Goal: Task Accomplishment & Management: Manage account settings

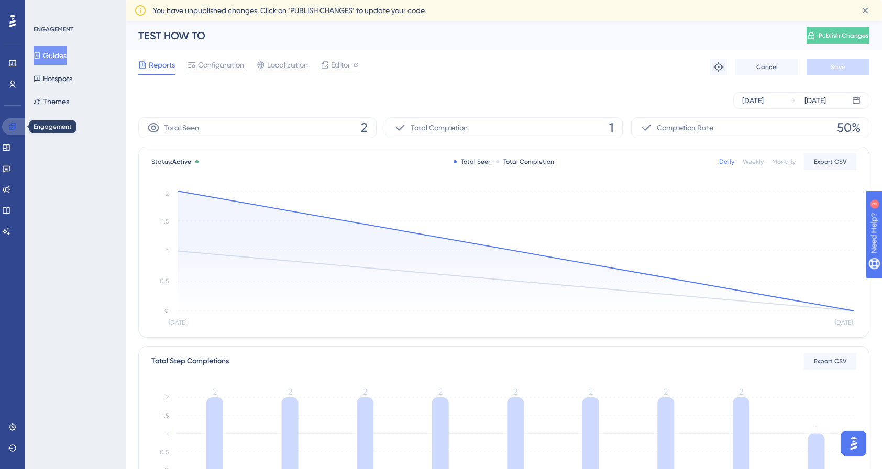
click at [16, 127] on icon at bounding box center [12, 126] width 7 height 7
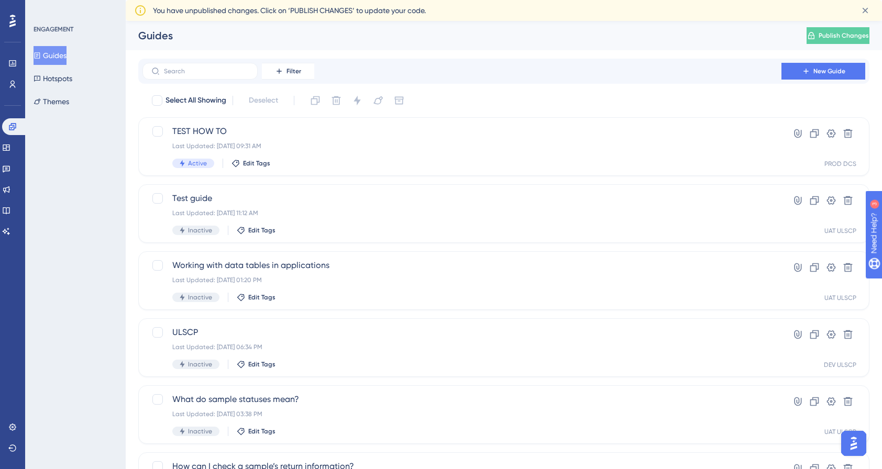
click at [62, 53] on button "Guides" at bounding box center [50, 55] width 33 height 19
click at [851, 131] on icon at bounding box center [848, 133] width 9 height 9
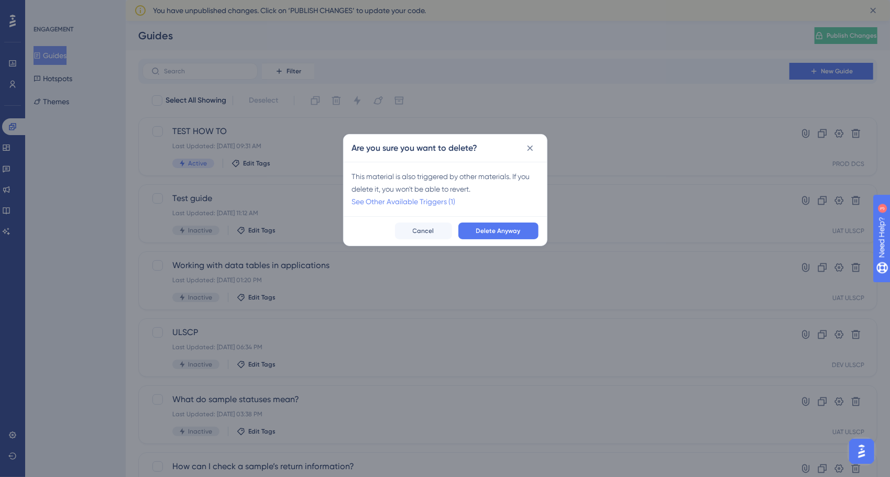
click at [427, 203] on link "See Other Available Triggers (1)" at bounding box center [404, 201] width 104 height 8
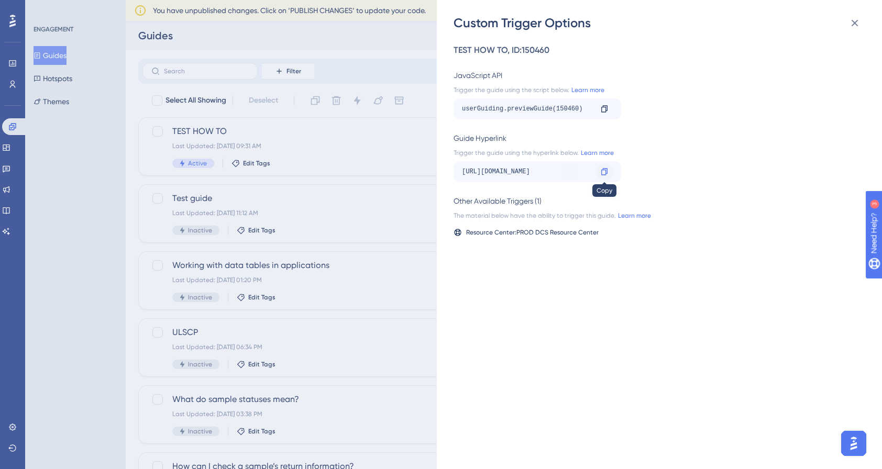
click at [603, 171] on icon at bounding box center [604, 172] width 8 height 8
click at [852, 19] on icon at bounding box center [854, 23] width 13 height 13
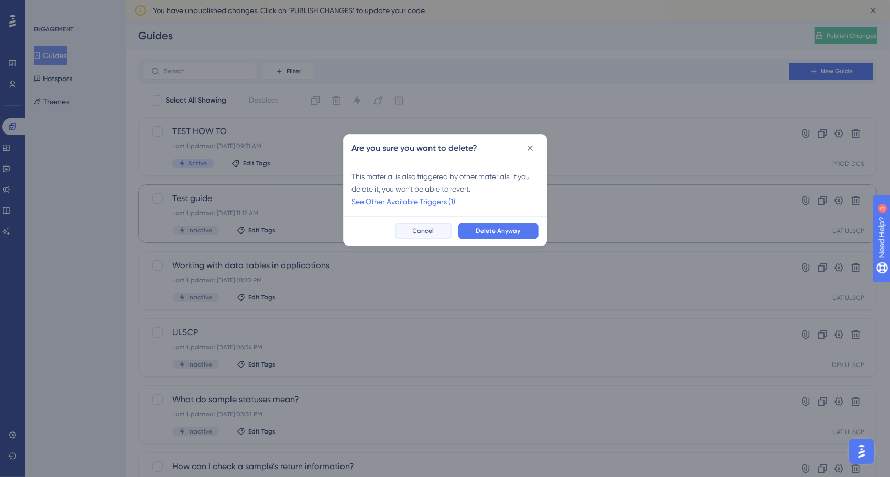
click at [445, 229] on button "Cancel" at bounding box center [423, 231] width 57 height 17
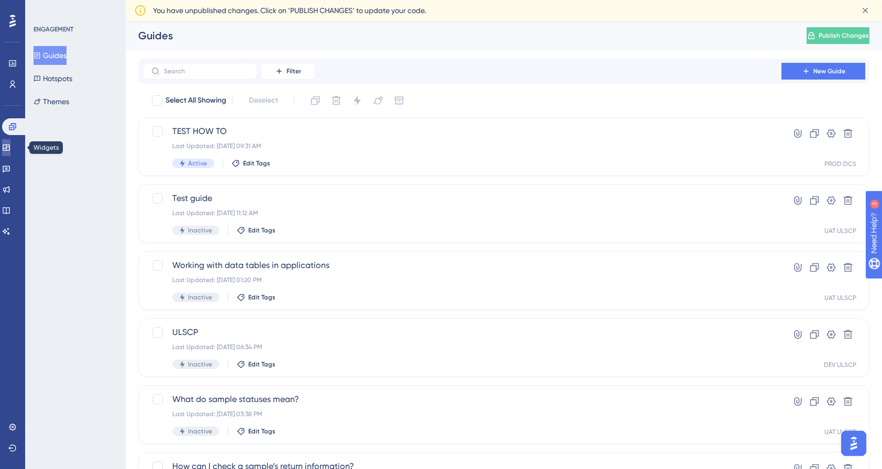
click at [6, 148] on link at bounding box center [6, 147] width 8 height 17
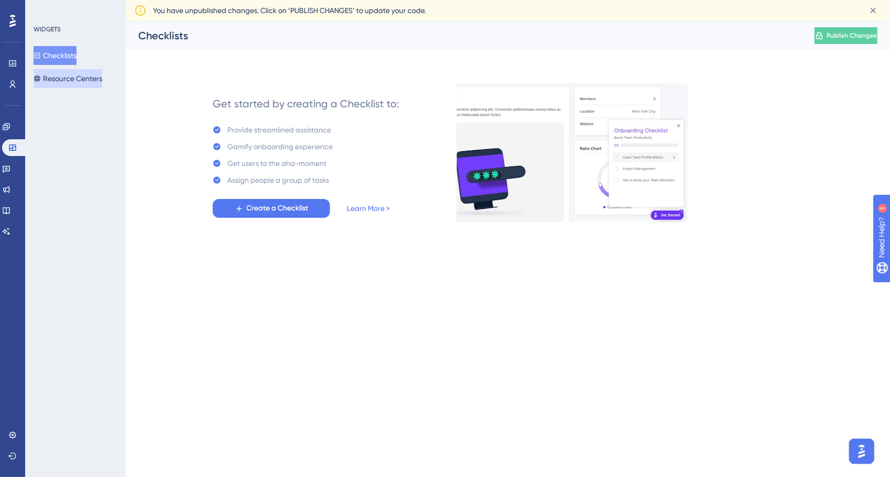
click at [90, 84] on button "Resource Centers" at bounding box center [68, 78] width 69 height 19
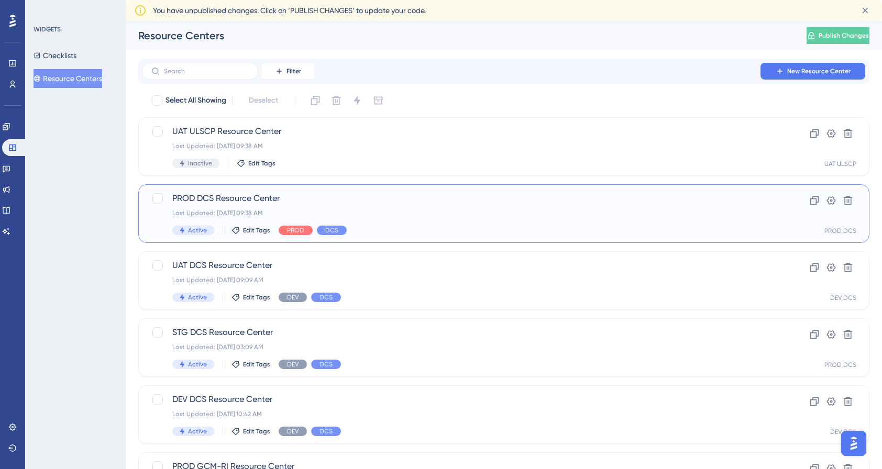
click at [241, 192] on span "PROD DCS Resource Center" at bounding box center [461, 198] width 579 height 13
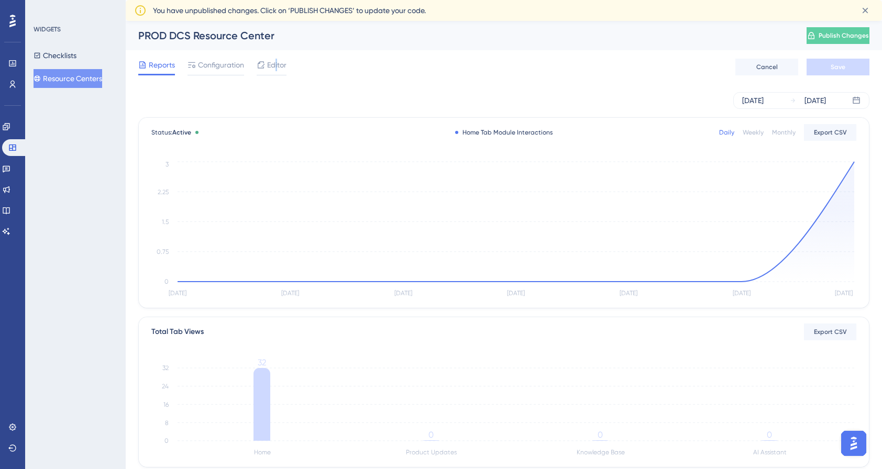
click at [277, 67] on span "Editor" at bounding box center [276, 65] width 19 height 13
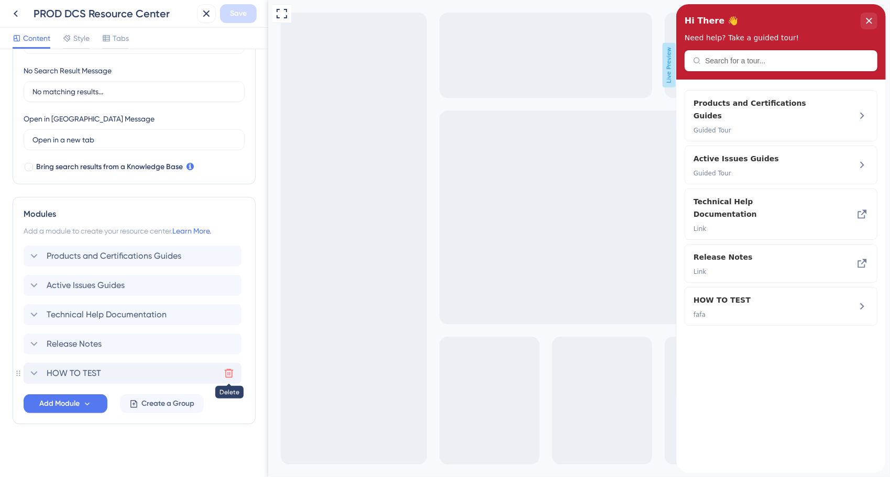
click at [229, 372] on icon at bounding box center [229, 373] width 10 height 10
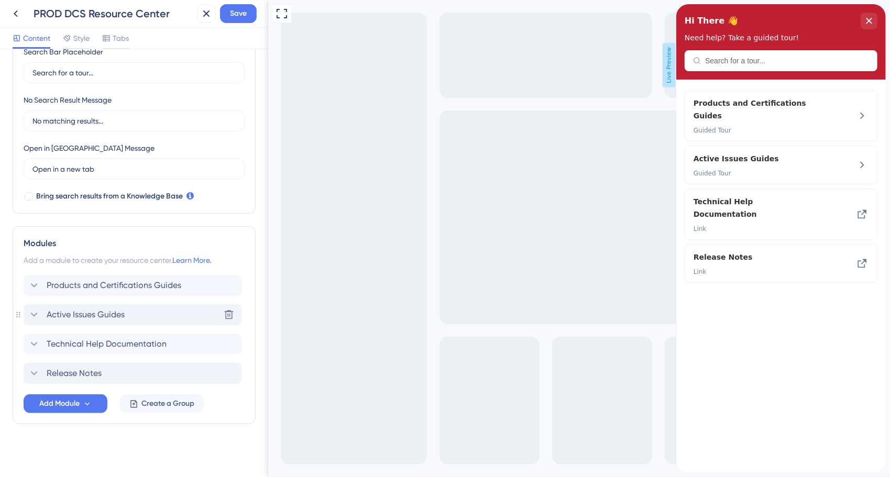
click at [33, 309] on icon at bounding box center [34, 314] width 13 height 13
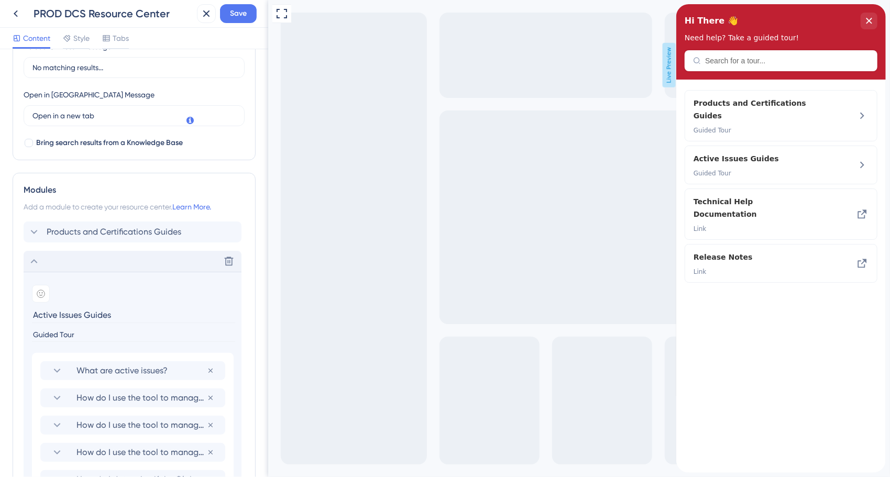
scroll to position [399, 0]
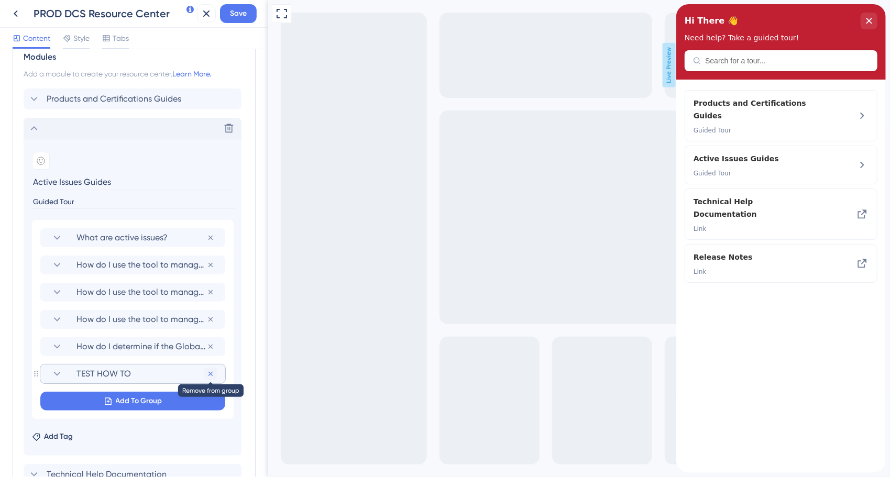
click at [212, 242] on icon at bounding box center [210, 238] width 8 height 8
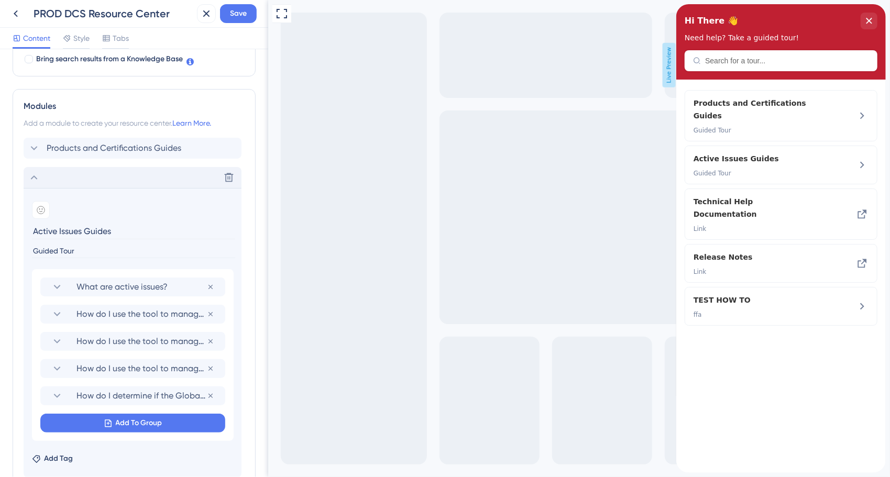
scroll to position [347, 0]
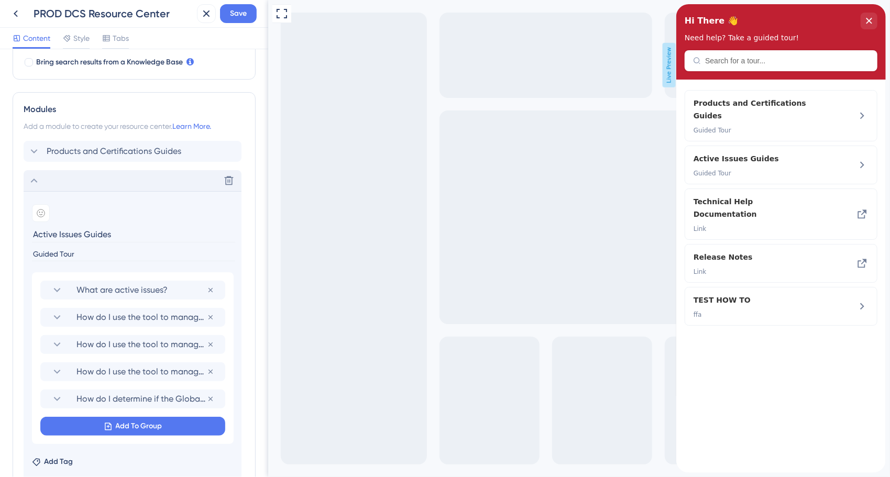
click at [35, 181] on icon at bounding box center [34, 180] width 13 height 13
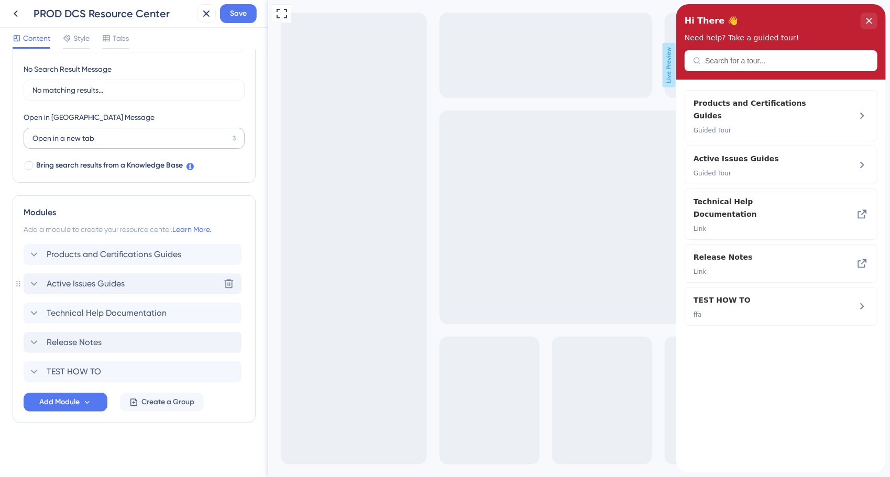
scroll to position [242, 0]
click at [241, 14] on span "Save" at bounding box center [238, 13] width 17 height 13
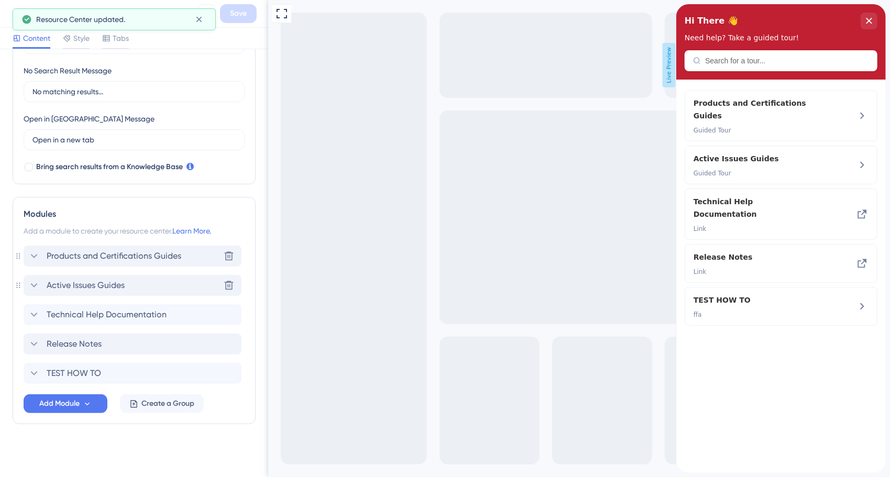
click at [44, 254] on div "Products and Certifications Guides" at bounding box center [104, 256] width 153 height 13
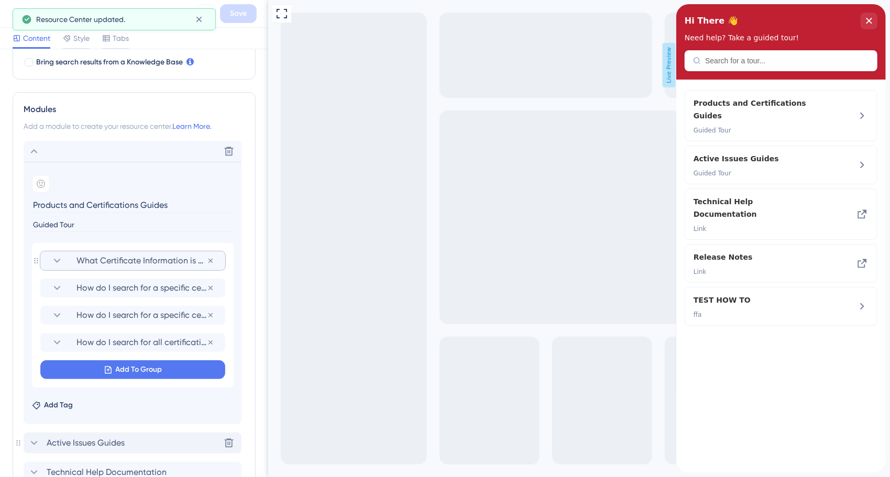
click at [47, 255] on section "What Certificate Information is available in the tool? Remove from group" at bounding box center [132, 260] width 185 height 19
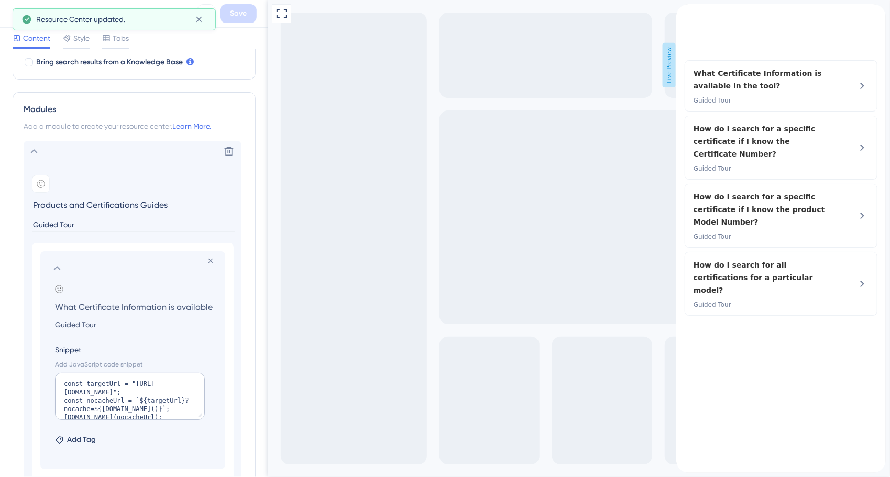
scroll to position [0, 41]
click at [64, 267] on section at bounding box center [133, 268] width 164 height 13
click at [40, 152] on icon at bounding box center [34, 151] width 13 height 13
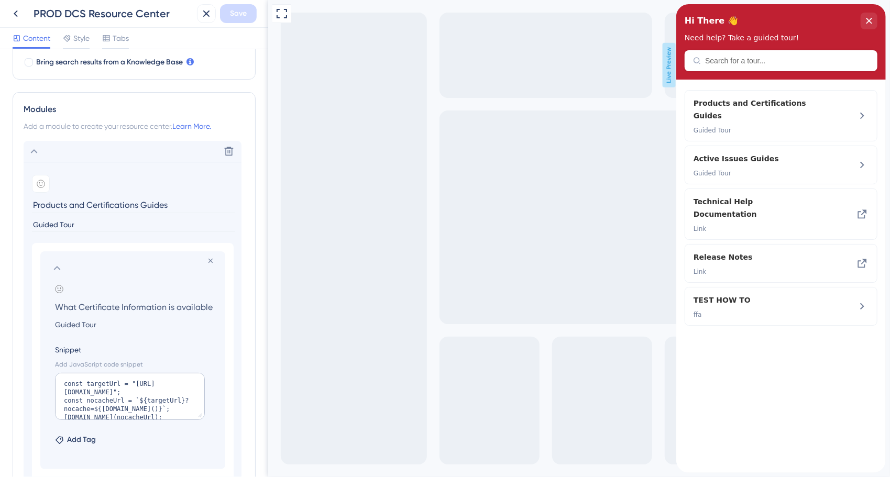
scroll to position [242, 0]
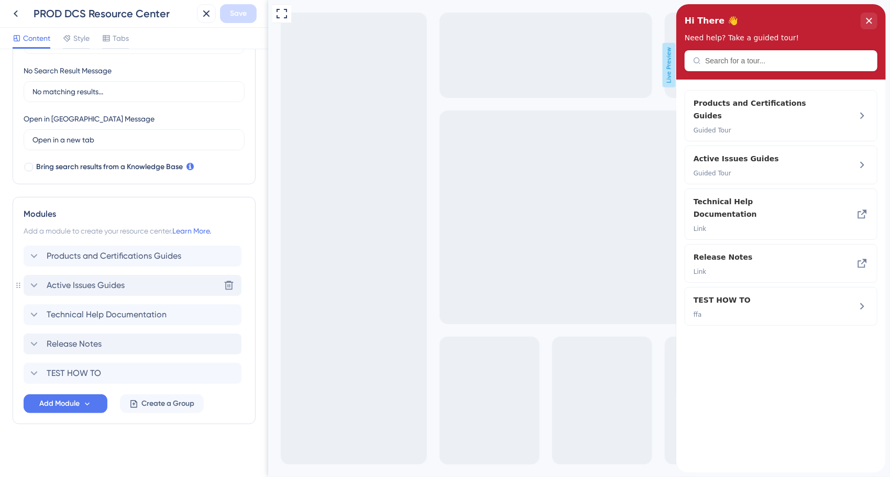
click at [38, 282] on icon at bounding box center [34, 285] width 13 height 13
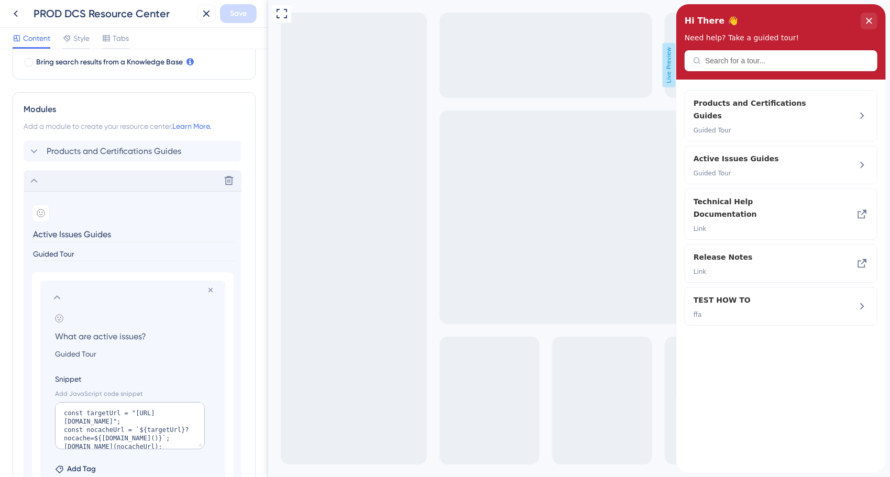
click at [36, 181] on icon at bounding box center [34, 181] width 7 height 4
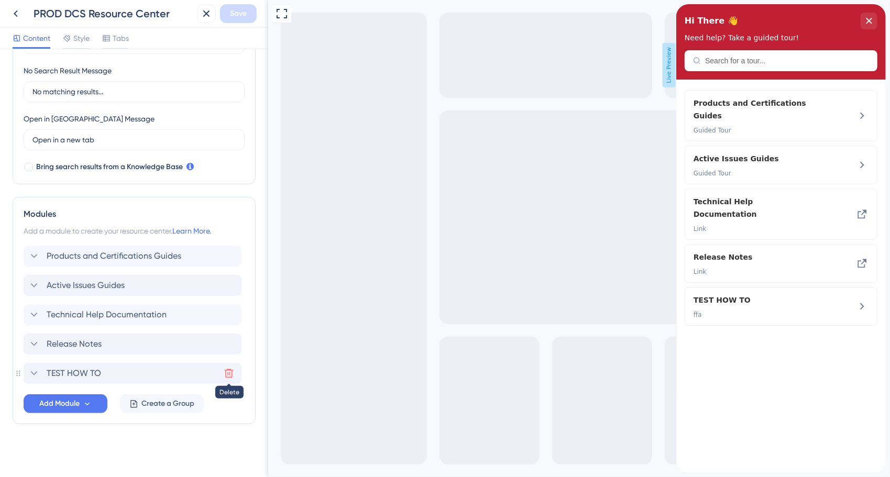
click at [227, 369] on icon at bounding box center [229, 373] width 9 height 9
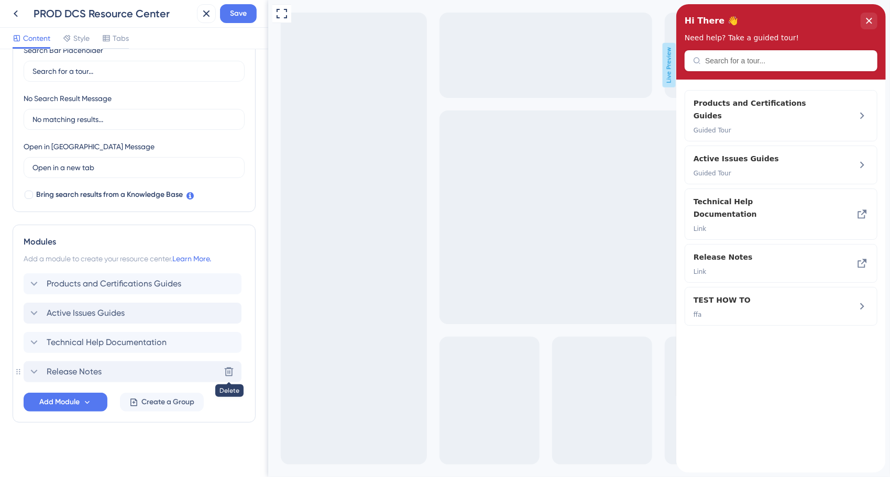
scroll to position [213, 0]
click at [39, 315] on icon at bounding box center [34, 314] width 13 height 13
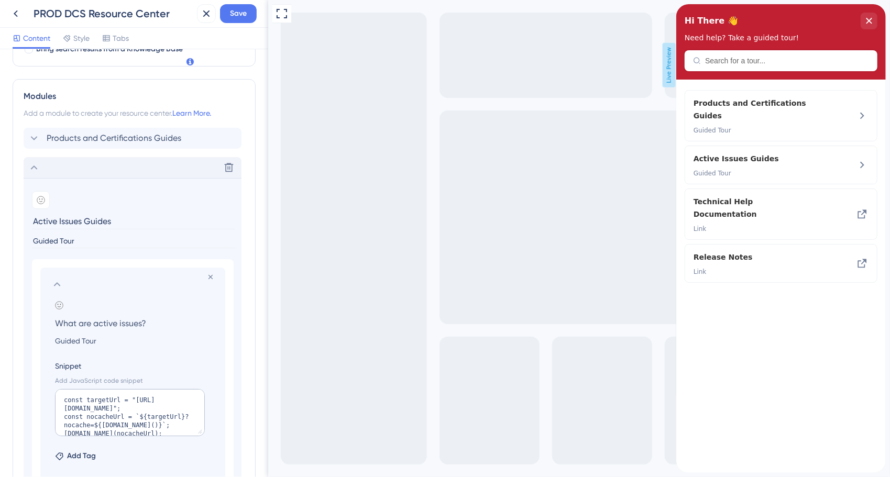
scroll to position [347, 0]
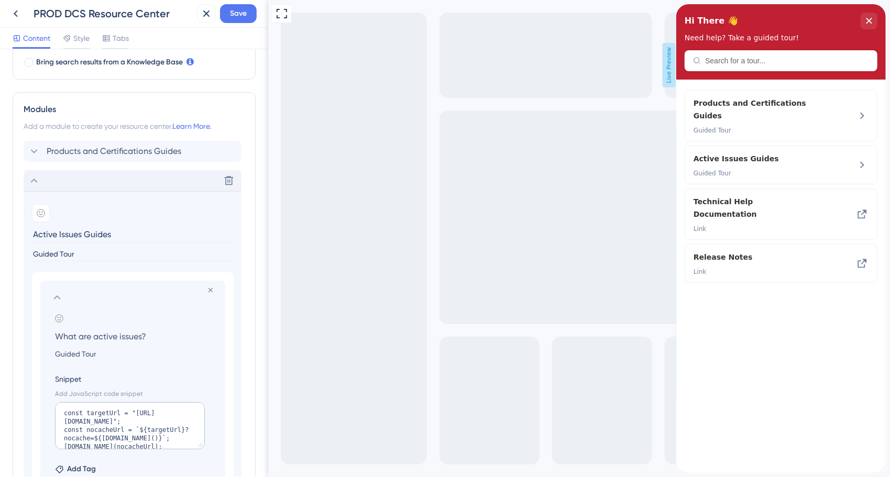
click at [57, 298] on icon at bounding box center [57, 297] width 13 height 13
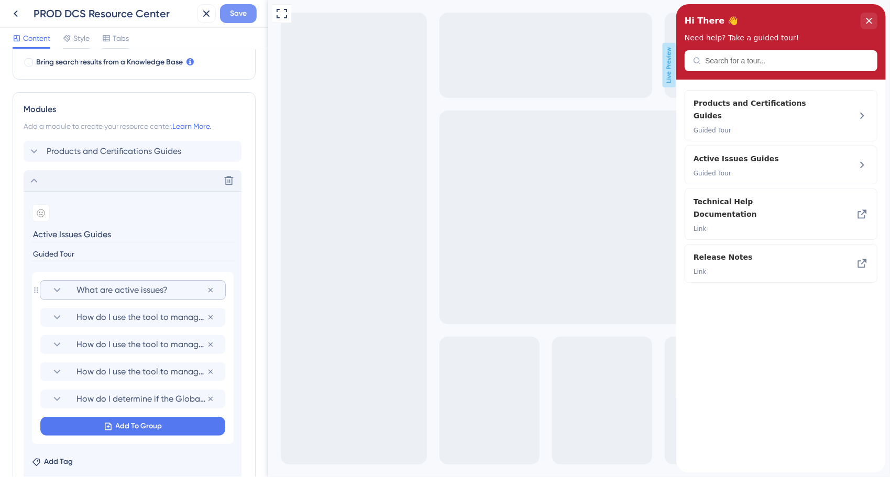
click at [237, 20] on button "Save" at bounding box center [238, 13] width 37 height 19
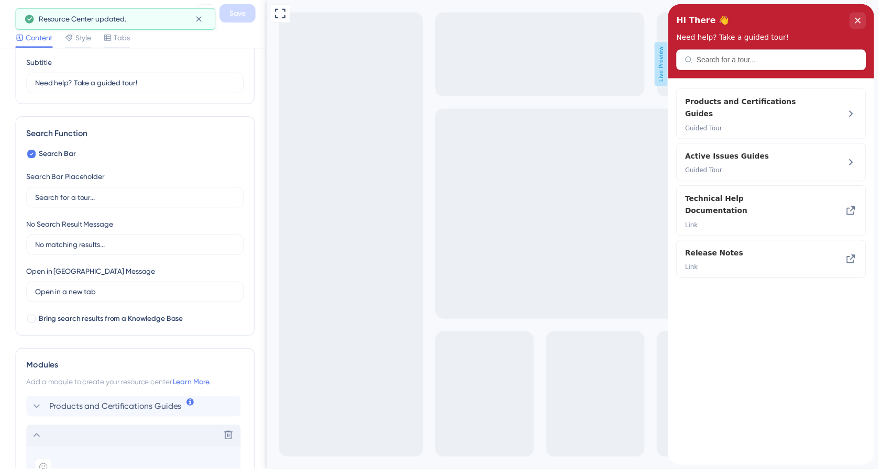
scroll to position [0, 0]
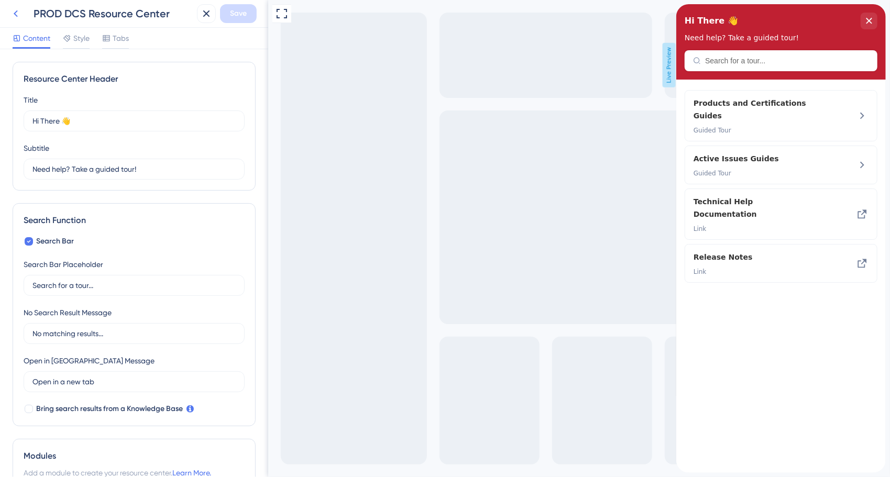
click at [23, 17] on button at bounding box center [15, 13] width 19 height 19
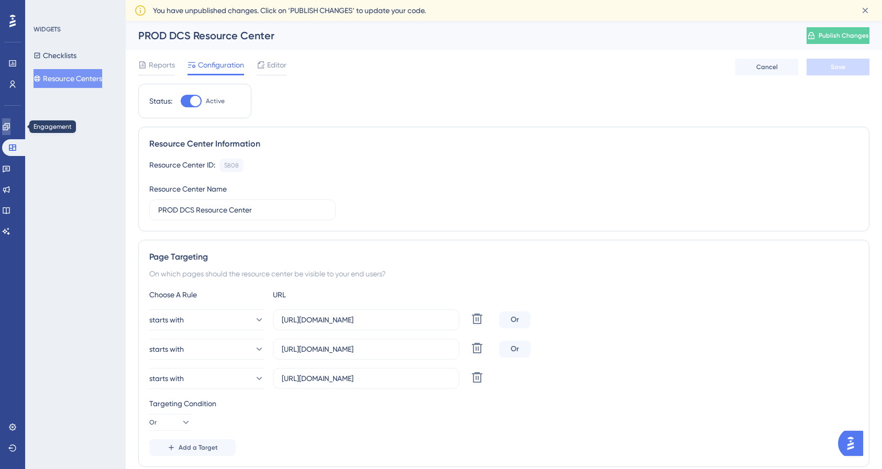
click at [10, 132] on link at bounding box center [6, 126] width 8 height 17
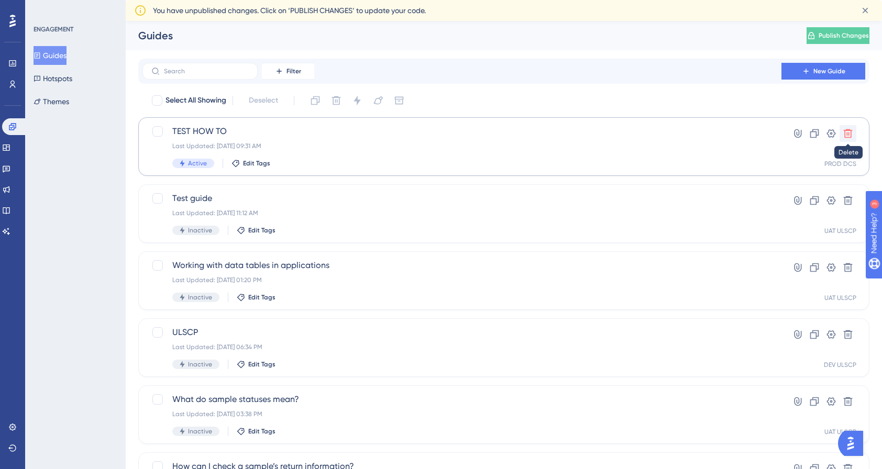
click at [849, 136] on icon at bounding box center [848, 133] width 10 height 10
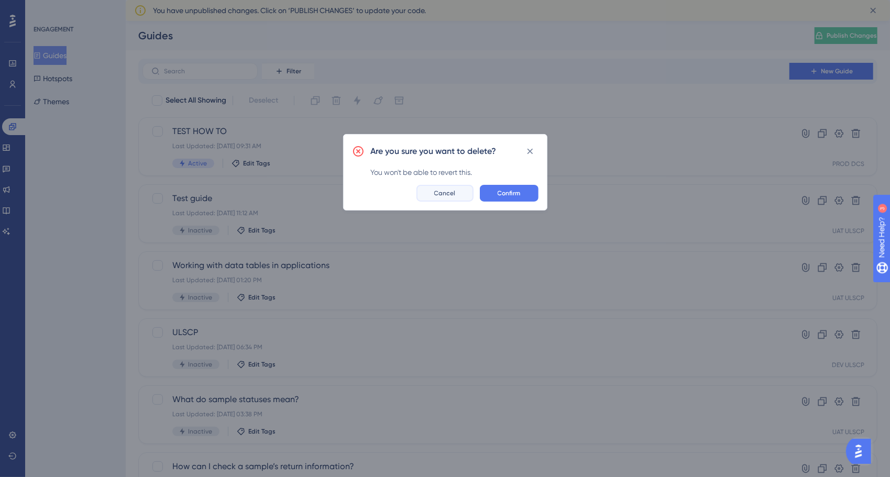
click at [445, 194] on span "Cancel" at bounding box center [444, 193] width 21 height 8
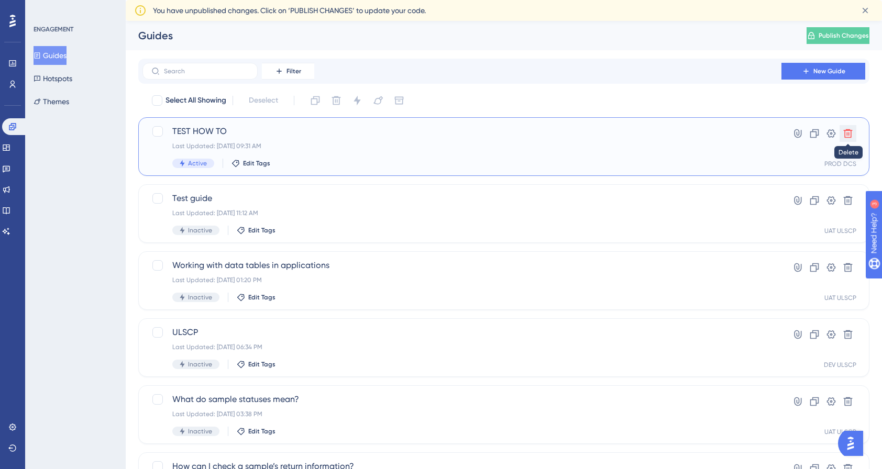
click at [845, 139] on button at bounding box center [847, 133] width 17 height 17
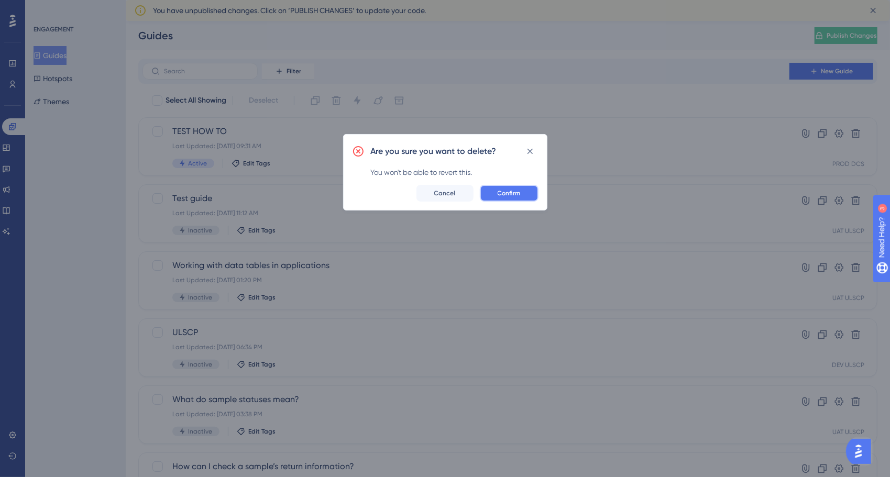
click at [516, 190] on span "Confirm" at bounding box center [508, 193] width 23 height 8
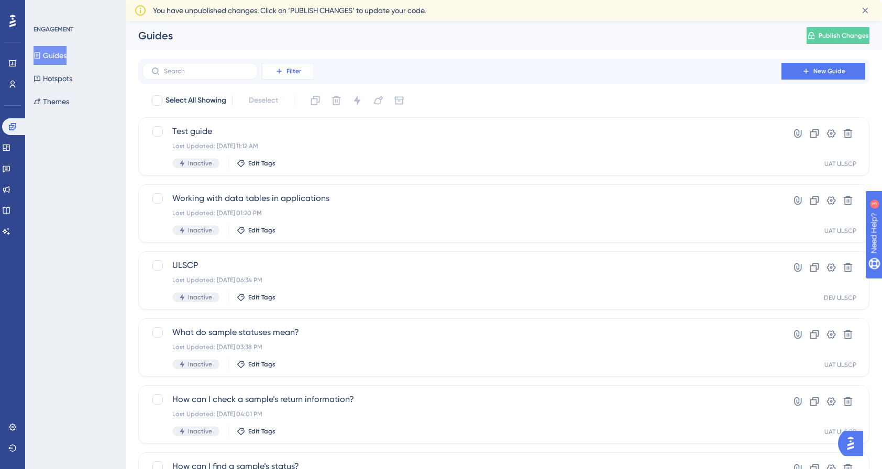
click at [287, 71] on span "Filter" at bounding box center [293, 71] width 15 height 8
